Goal: Transaction & Acquisition: Book appointment/travel/reservation

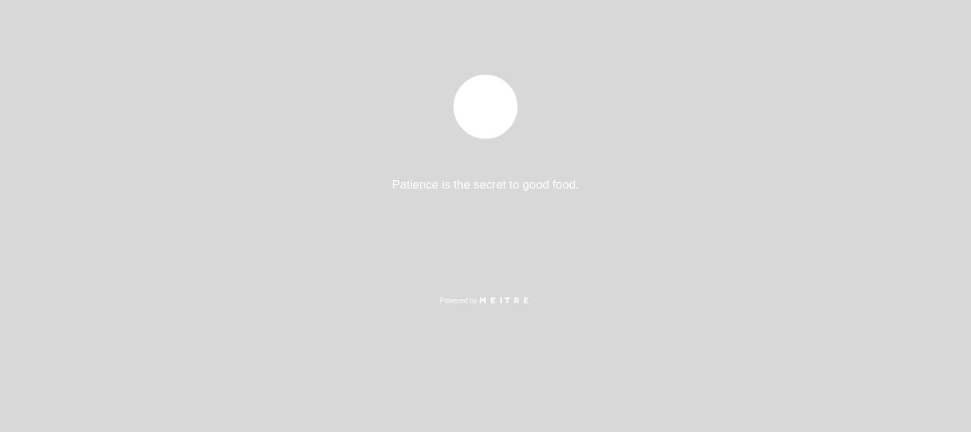
select select "es"
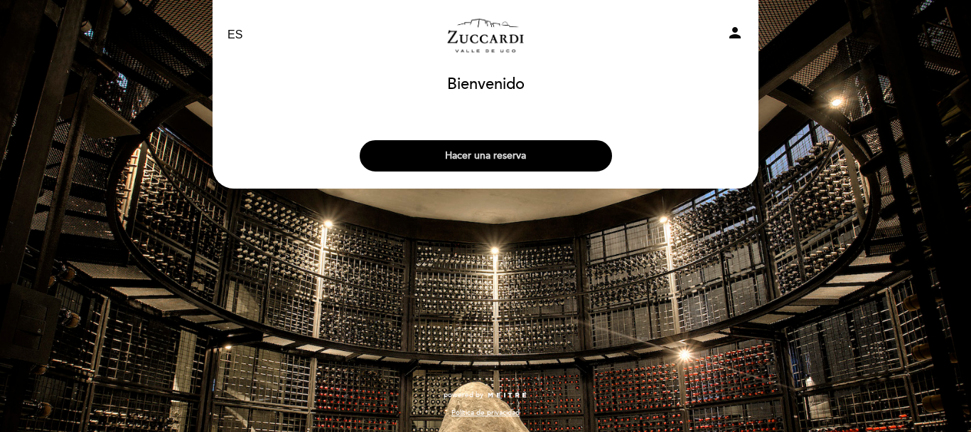
click at [530, 150] on button "Hacer una reserva" at bounding box center [486, 155] width 252 height 31
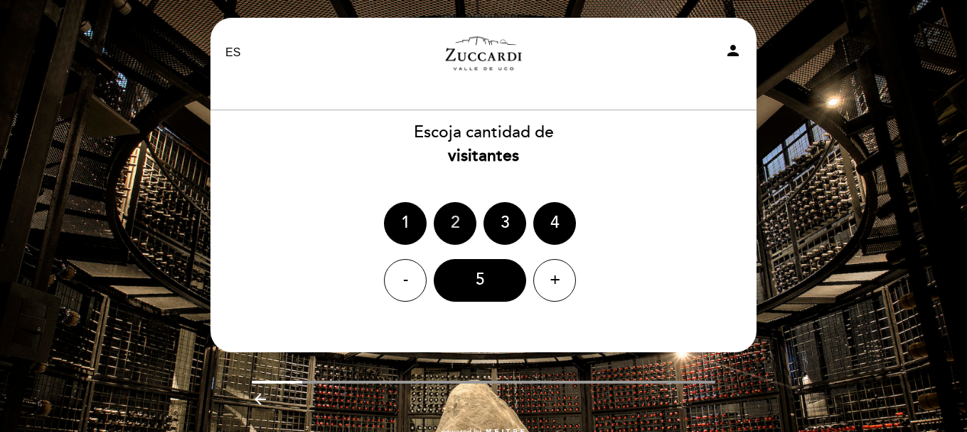
click at [455, 216] on div "2" at bounding box center [455, 223] width 43 height 43
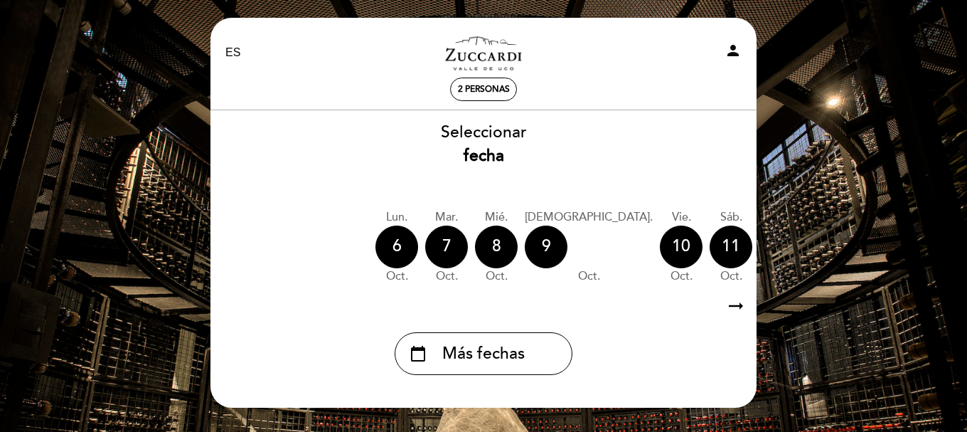
click at [735, 304] on icon "arrow_right_alt" at bounding box center [735, 306] width 21 height 31
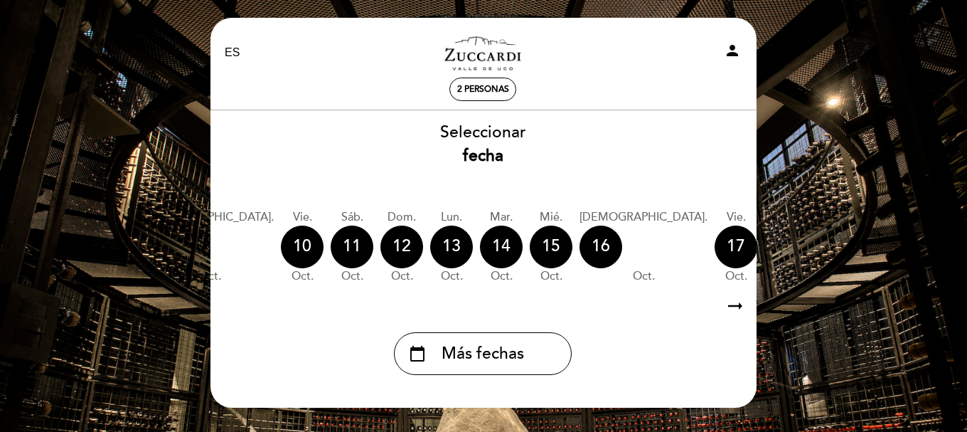
scroll to position [0, 414]
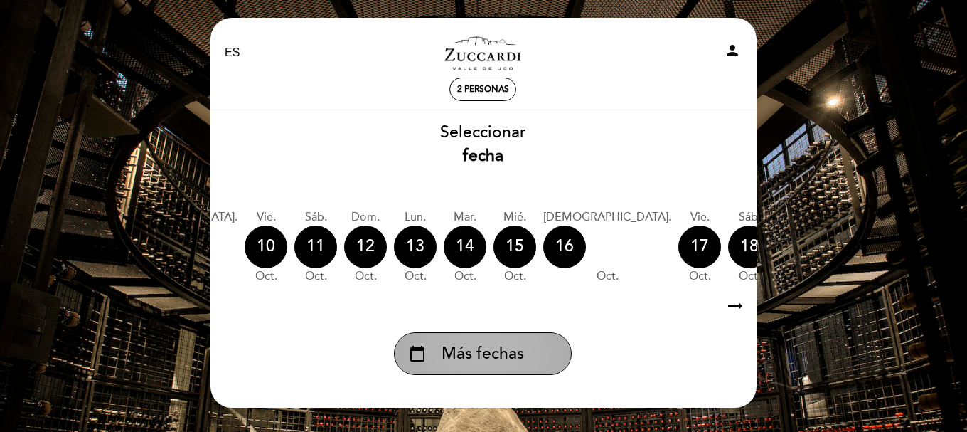
click at [513, 345] on span "Más fechas" at bounding box center [482, 353] width 82 height 23
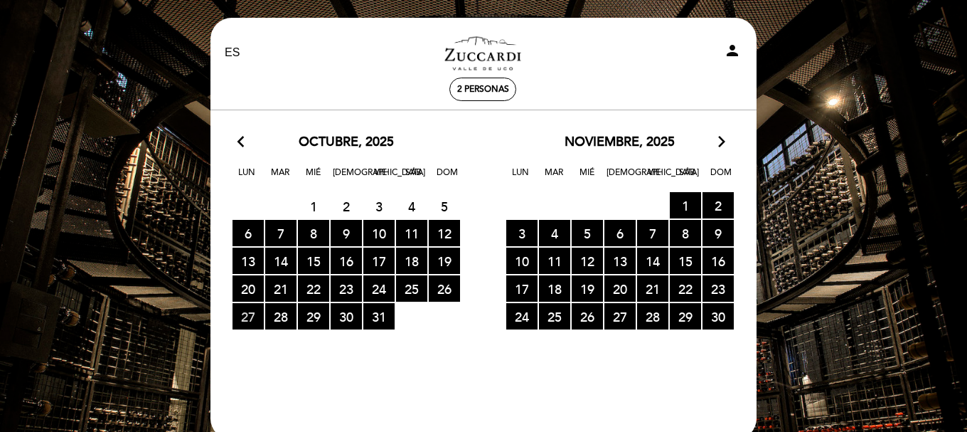
click at [244, 317] on span "27 RESERVAS DISPONIBLES" at bounding box center [247, 316] width 31 height 26
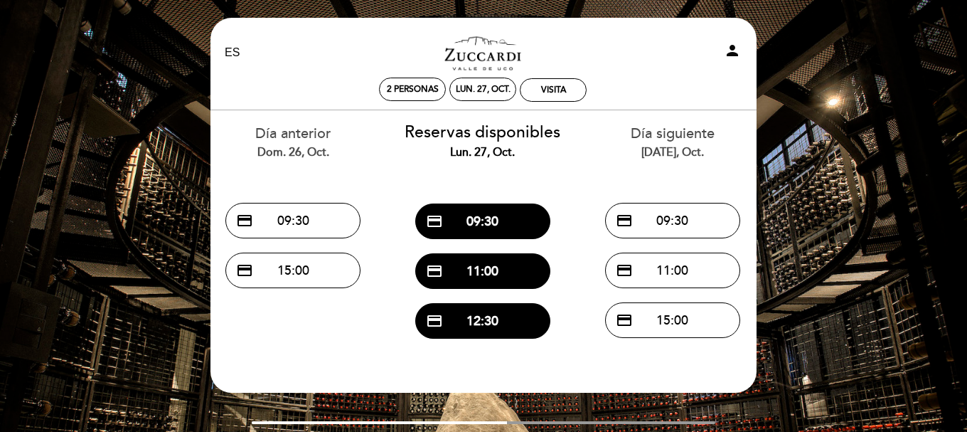
click at [816, 136] on div "EN ES PT Zuccardi Valle de Uco - Turismo person 2 personas lun. 27, oct. visita…" at bounding box center [483, 254] width 967 height 508
click at [777, 152] on div "EN ES PT Zuccardi Valle de Uco - Turismo person 2 personas lun. 27, oct. visita…" at bounding box center [483, 254] width 967 height 508
click at [562, 92] on div "visita" at bounding box center [553, 90] width 25 height 11
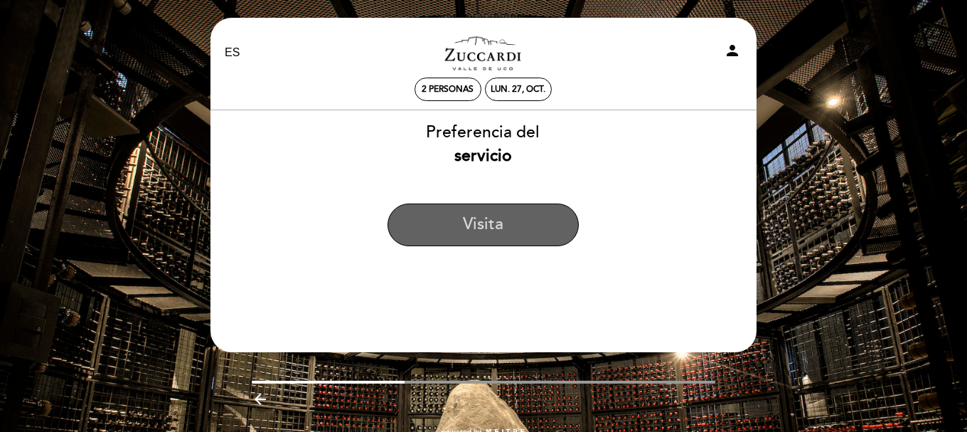
click at [479, 221] on button "visita" at bounding box center [482, 224] width 191 height 43
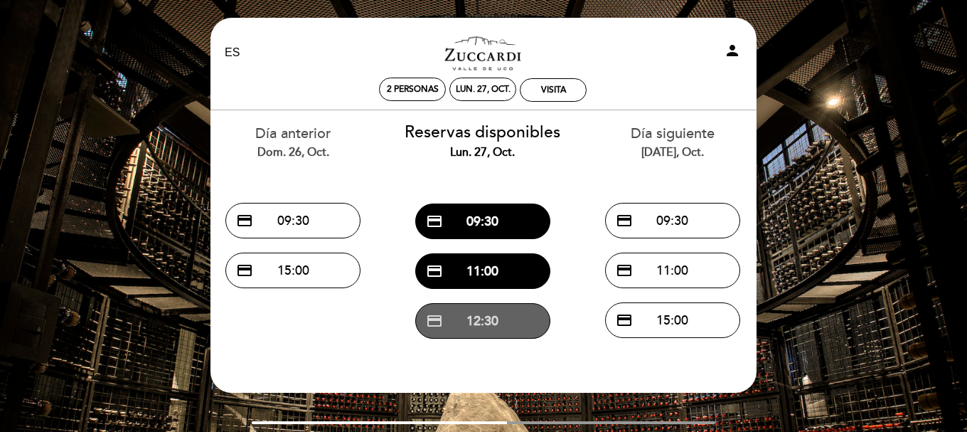
click at [505, 323] on button "credit_card 12:30" at bounding box center [482, 321] width 135 height 36
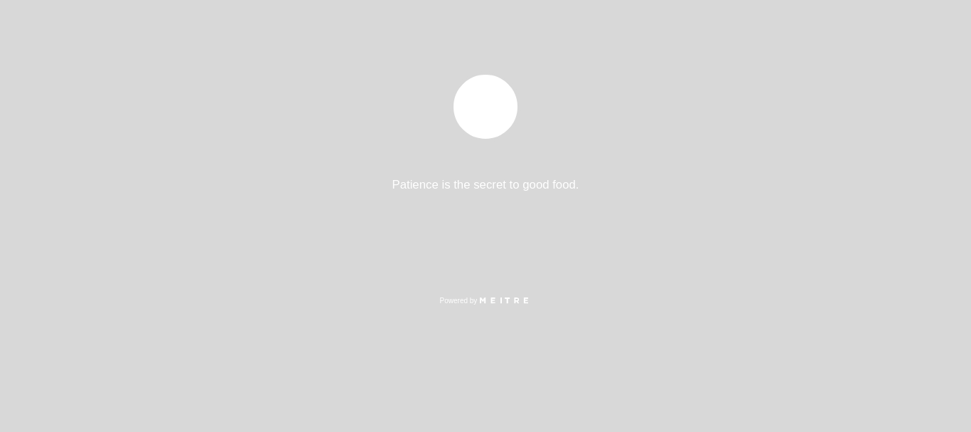
select select "es"
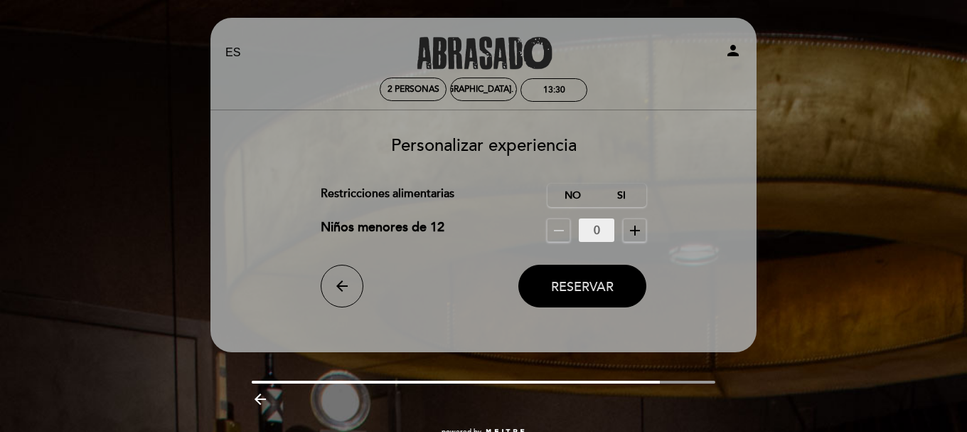
click at [598, 293] on span "Reservar" at bounding box center [582, 287] width 63 height 16
click at [574, 195] on label "No" at bounding box center [572, 194] width 50 height 23
click at [589, 291] on span "Reservar" at bounding box center [582, 287] width 63 height 16
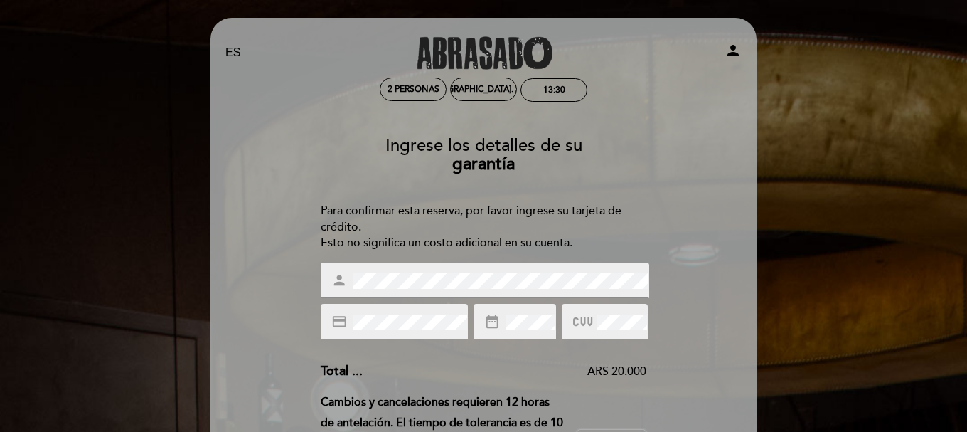
click at [727, 318] on div "Ingrese los detalles de su garantía Para confirmar esta reserva, por favor ingr…" at bounding box center [483, 424] width 526 height 599
click at [508, 376] on div "ARS 20.000" at bounding box center [505, 371] width 284 height 16
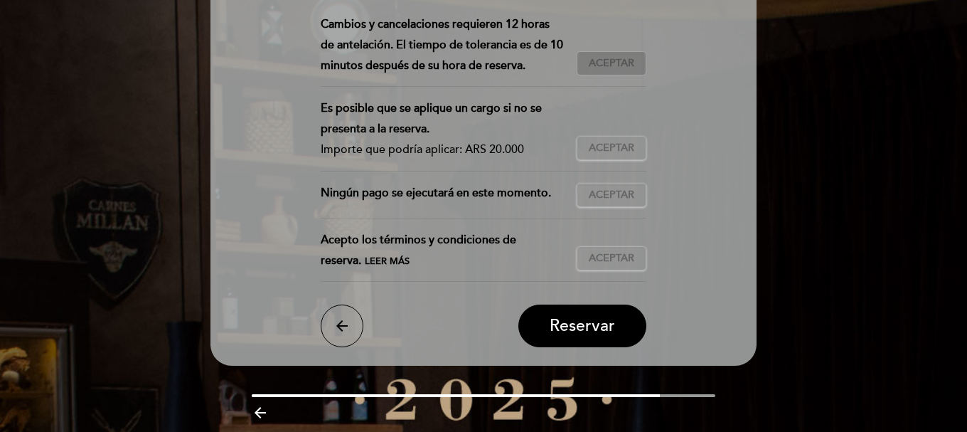
click at [601, 58] on span "Aceptar" at bounding box center [611, 63] width 45 height 15
click at [622, 145] on span "Aceptar" at bounding box center [611, 148] width 45 height 15
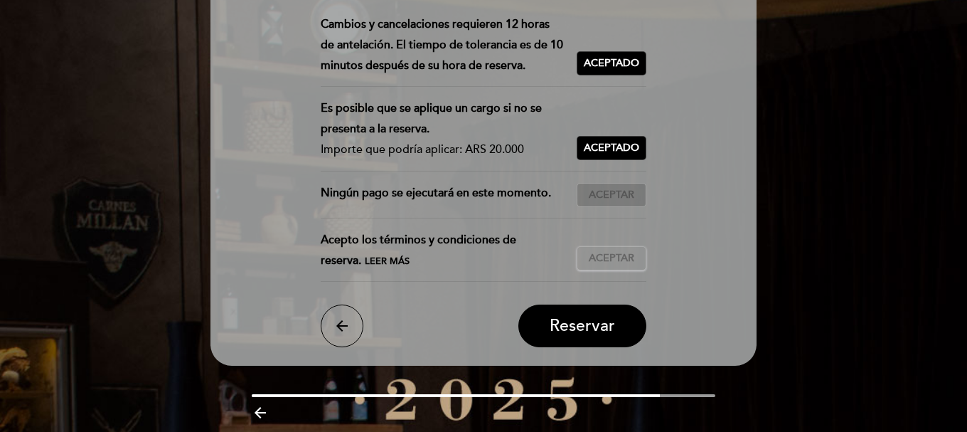
click at [596, 197] on span "Aceptar" at bounding box center [611, 195] width 45 height 15
click at [614, 264] on span "Aceptar" at bounding box center [611, 258] width 45 height 15
click at [581, 318] on span "Reservar" at bounding box center [582, 326] width 65 height 20
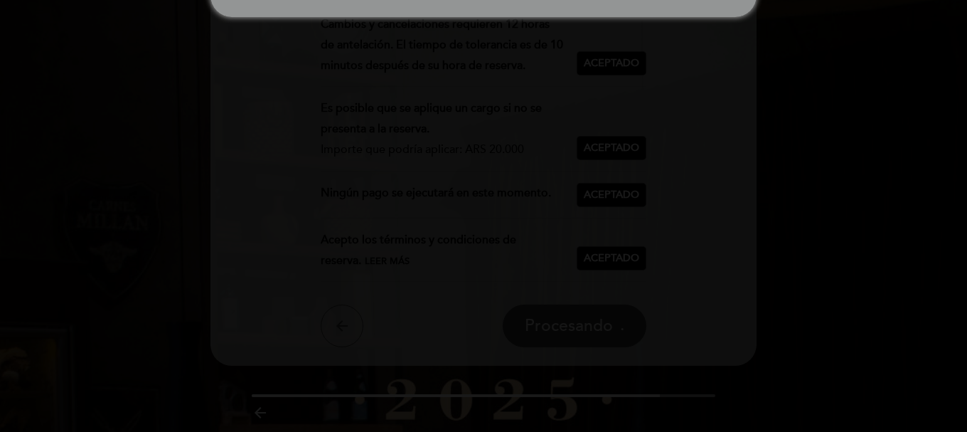
scroll to position [0, 0]
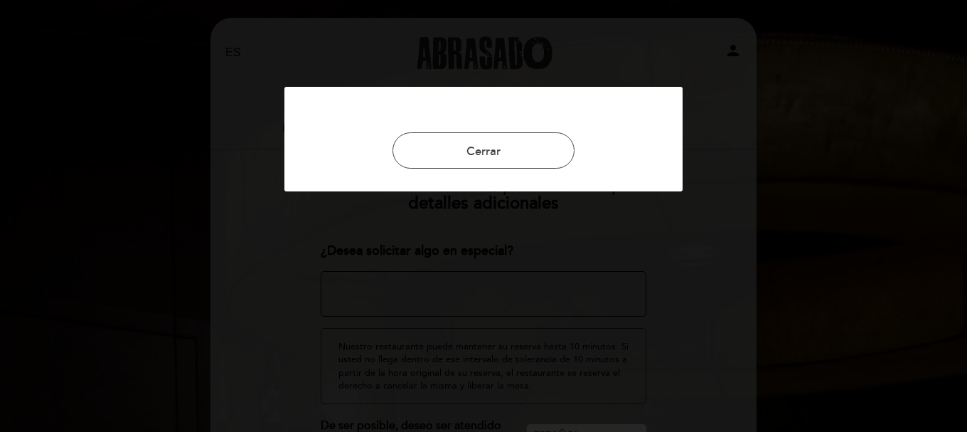
click at [746, 210] on div at bounding box center [483, 216] width 967 height 432
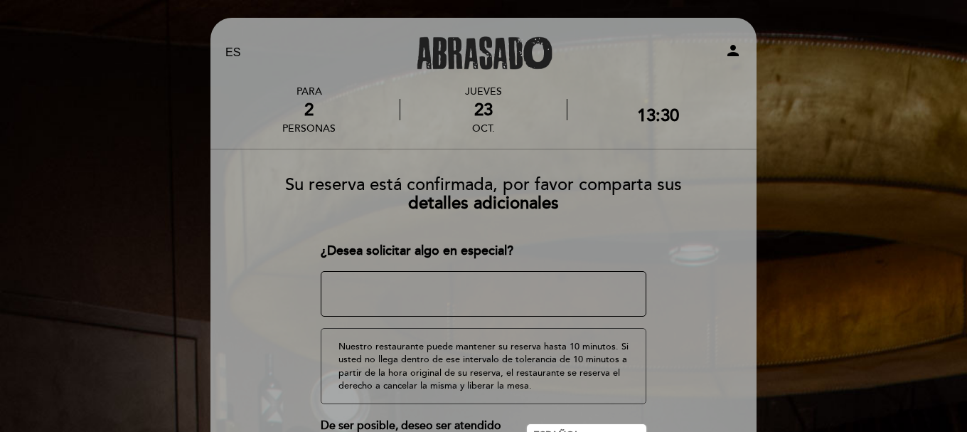
click at [354, 291] on textarea at bounding box center [484, 293] width 326 height 45
click at [759, 350] on div "EN ES PT Abrasado person PARA 2 personas [DATE] 13:30" at bounding box center [483, 369] width 567 height 702
click at [737, 349] on form "Su reserva está confirmada, por favor comparta sus detalles adicionales ¿Desea …" at bounding box center [483, 404] width 526 height 481
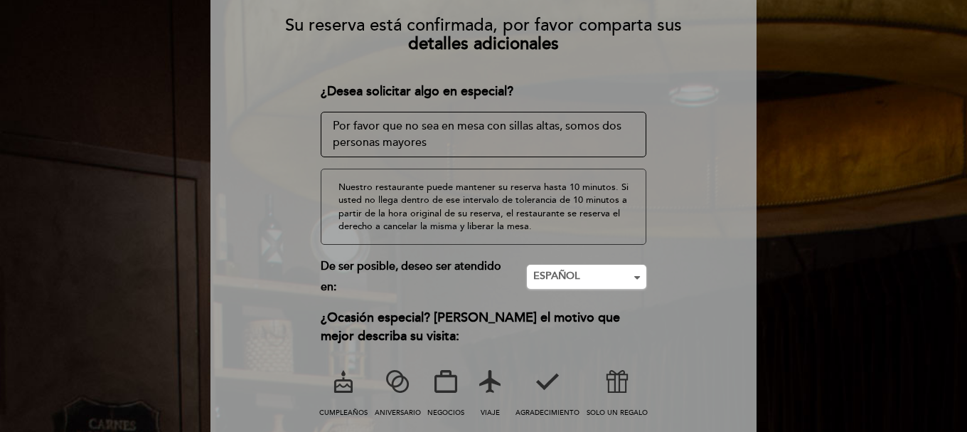
scroll to position [142, 0]
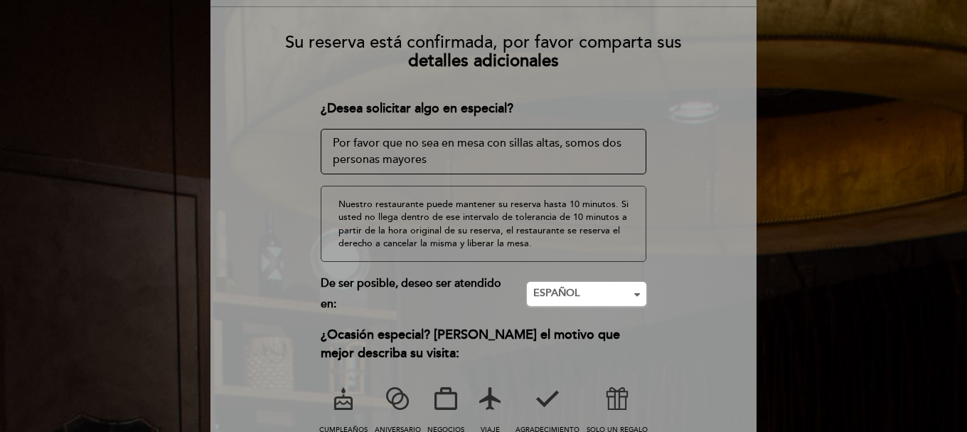
click at [498, 165] on textarea at bounding box center [484, 151] width 326 height 45
type textarea "Por favor que no sea en mesa con sillas altas, somos dos personas mayores... el…"
click at [717, 354] on form "Su reserva está confirmada, por favor comparta sus detalles adicionales ¿Desea …" at bounding box center [483, 262] width 526 height 481
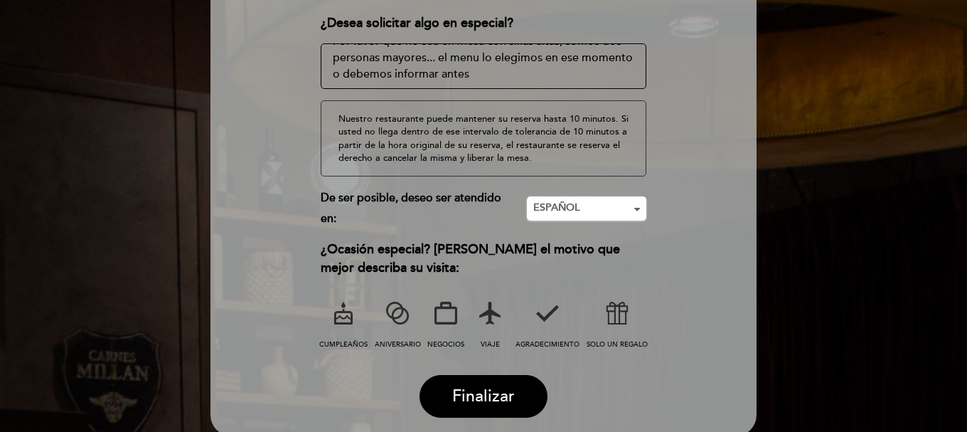
scroll to position [256, 0]
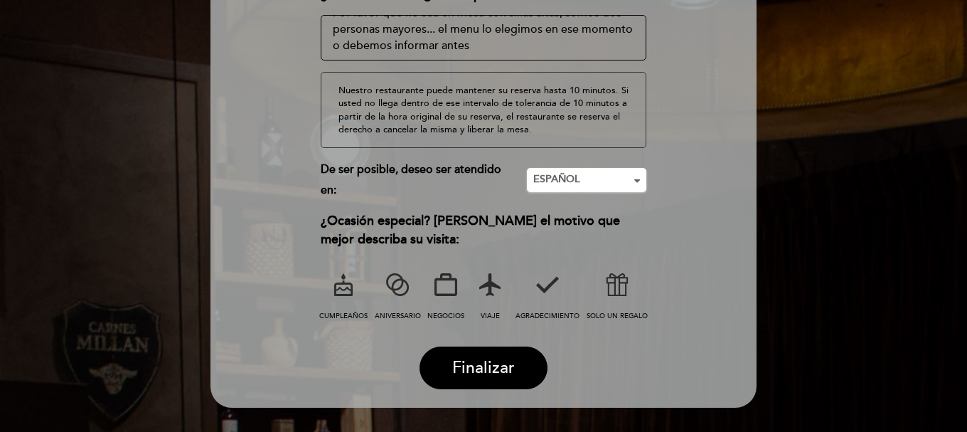
click at [391, 275] on icon at bounding box center [397, 284] width 37 height 37
click at [490, 369] on span "Finalizar" at bounding box center [483, 368] width 63 height 20
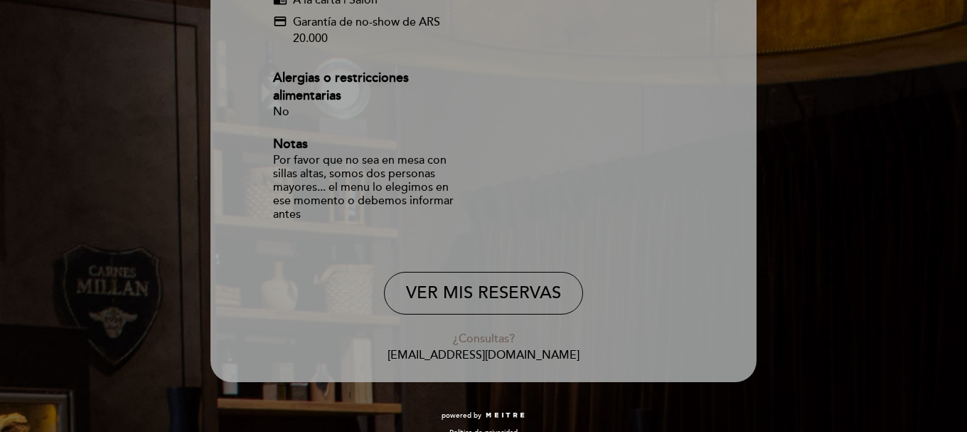
scroll to position [313, 0]
